Goal: Task Accomplishment & Management: Complete application form

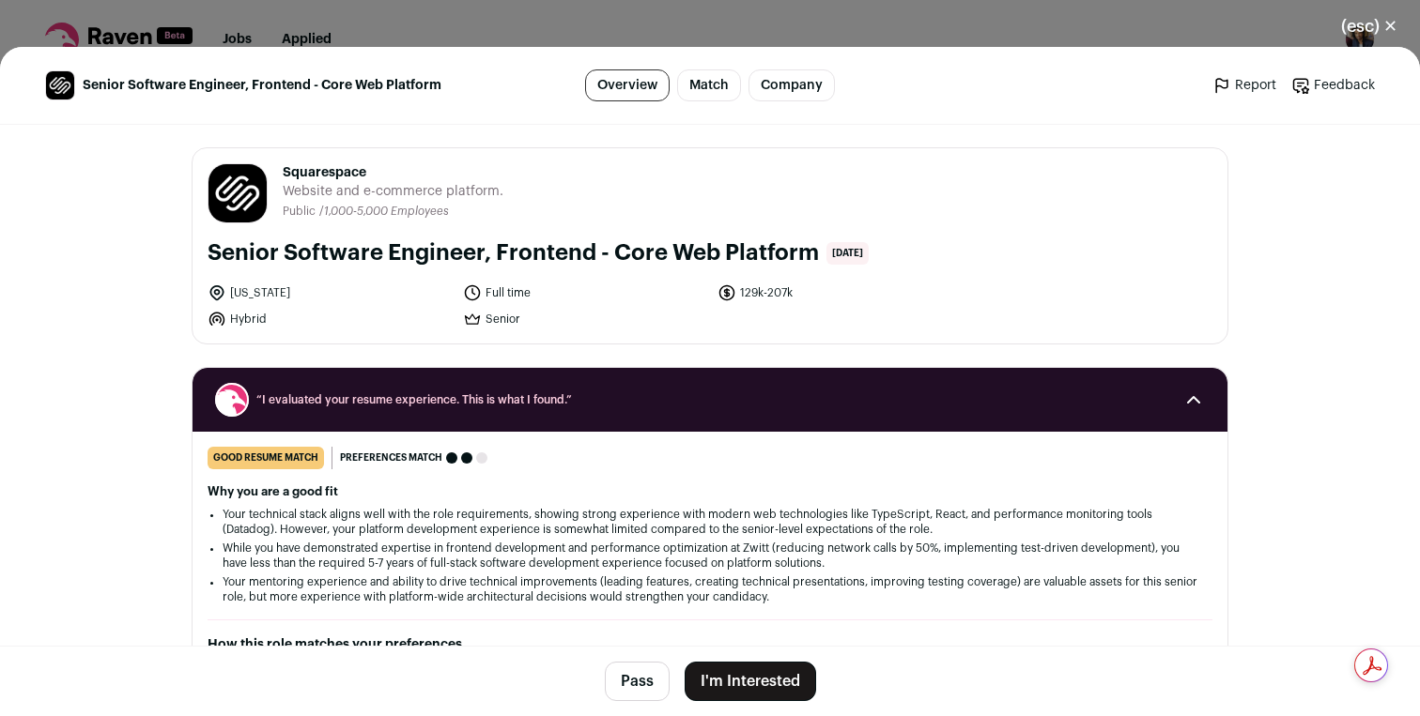
click at [728, 680] on button "I'm Interested" at bounding box center [749, 681] width 131 height 39
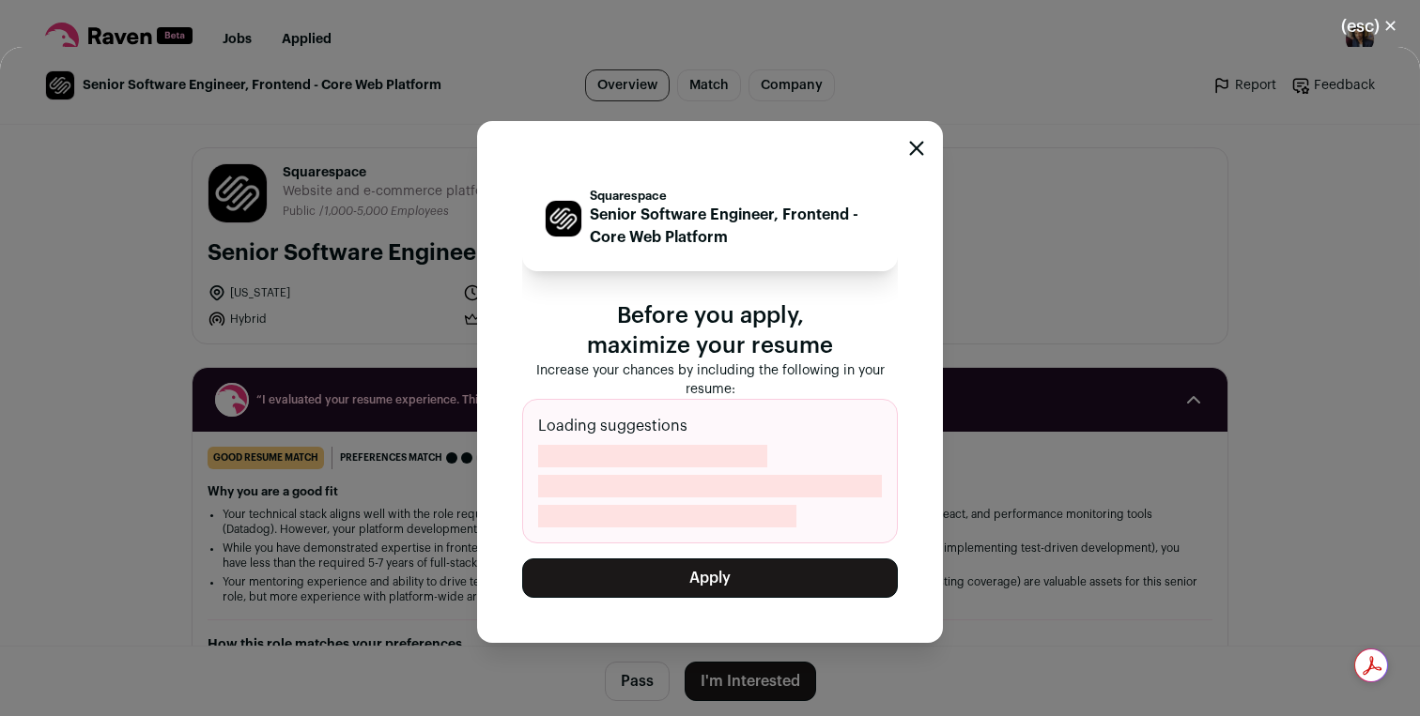
click at [732, 577] on button "Apply" at bounding box center [710, 578] width 376 height 39
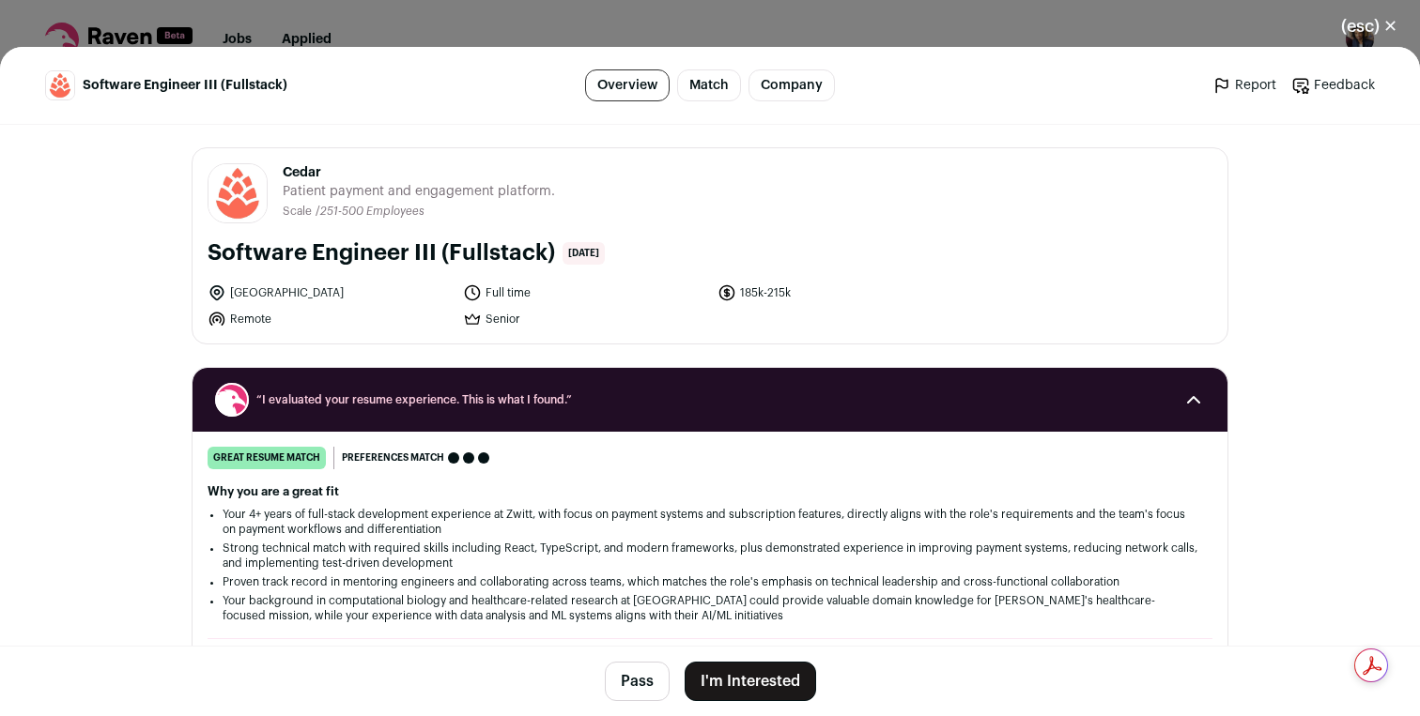
click at [763, 678] on button "I'm Interested" at bounding box center [749, 681] width 131 height 39
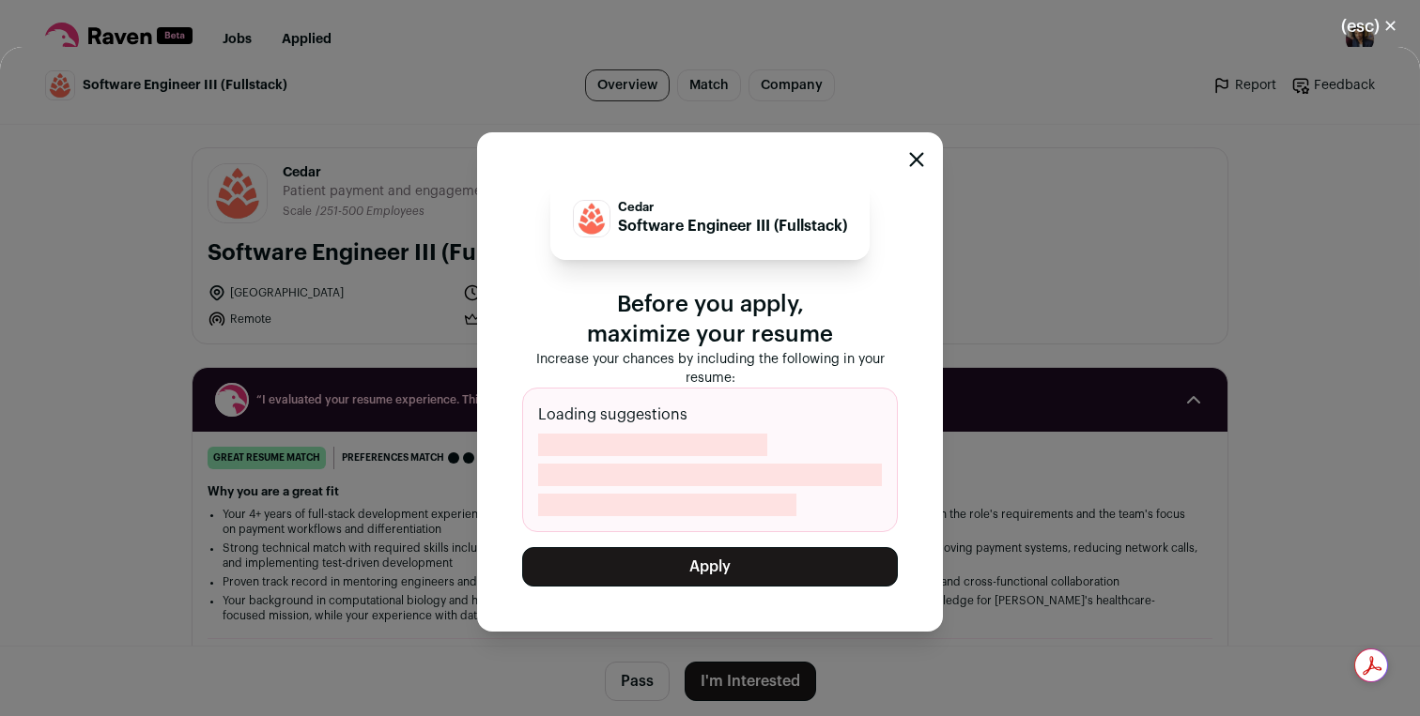
click at [775, 565] on button "Apply" at bounding box center [710, 566] width 376 height 39
